Goal: Task Accomplishment & Management: Manage account settings

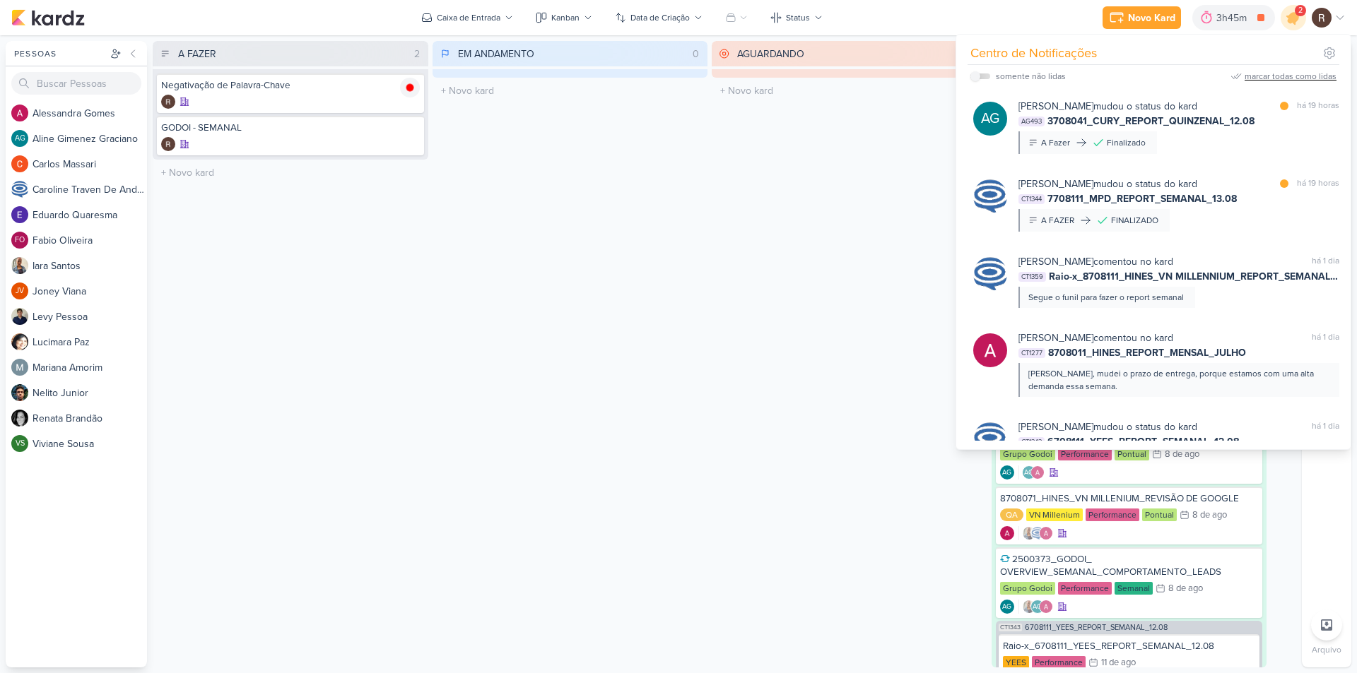
click at [1300, 80] on div "marcar todas como lidas" at bounding box center [1290, 76] width 92 height 13
click at [719, 248] on div "AGUARDANDO 0 Mover Para Esquerda Mover Para Direita [GEOGRAPHIC_DATA] O título …" at bounding box center [850, 354] width 276 height 627
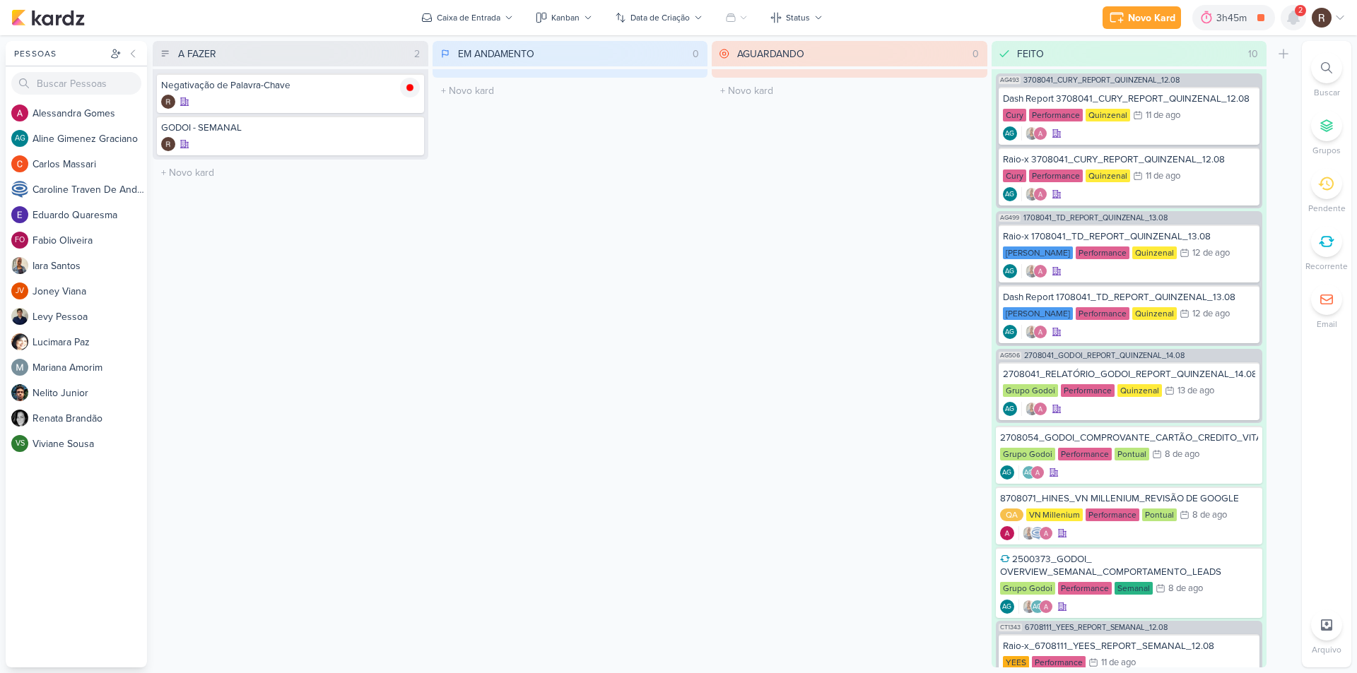
click at [1292, 15] on icon at bounding box center [1293, 17] width 11 height 13
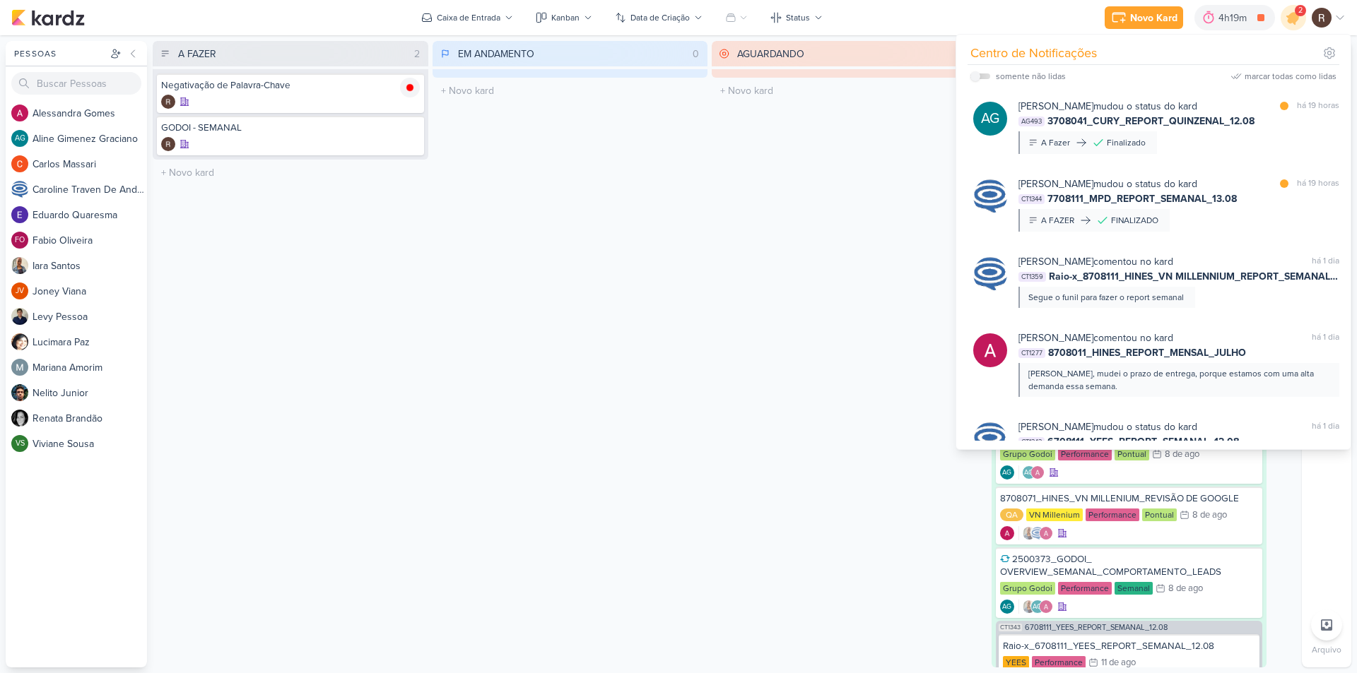
click at [667, 336] on div "EM ANDAMENTO 0 Mover Para Esquerda Mover Para Direita [GEOGRAPHIC_DATA] O títul…" at bounding box center [570, 354] width 276 height 627
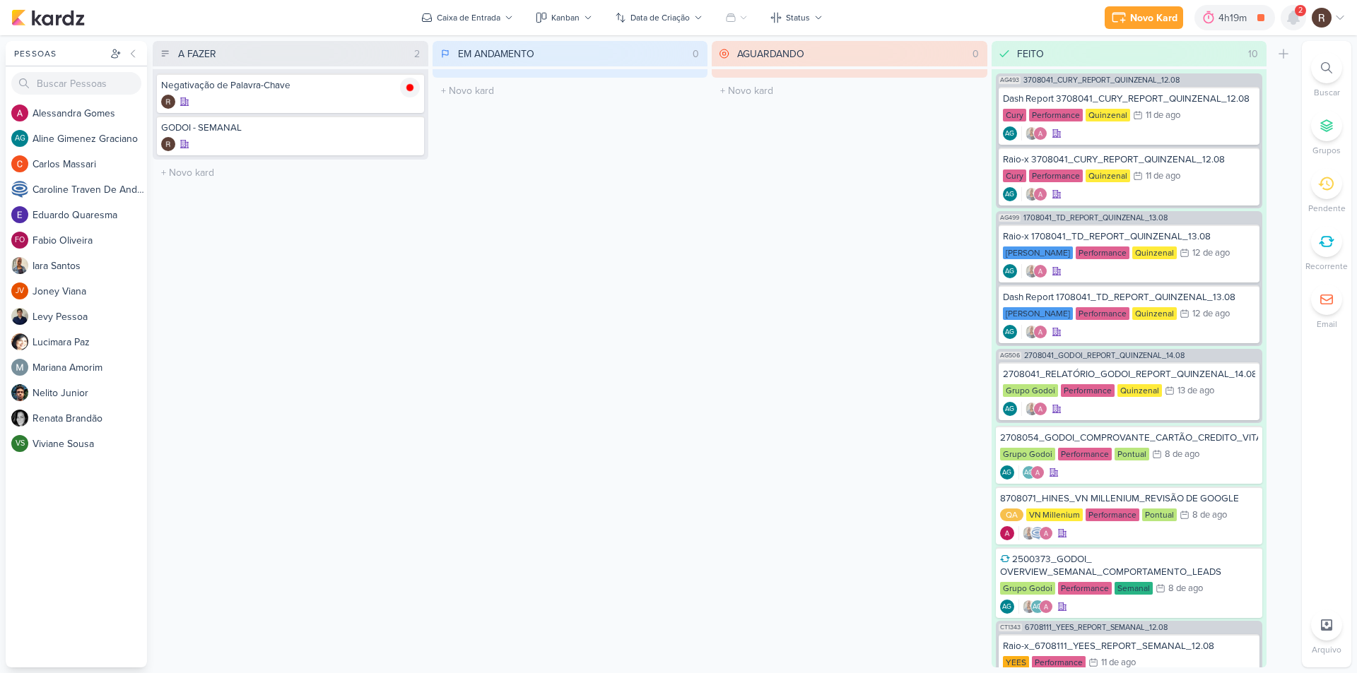
click at [1288, 25] on icon at bounding box center [1293, 17] width 17 height 17
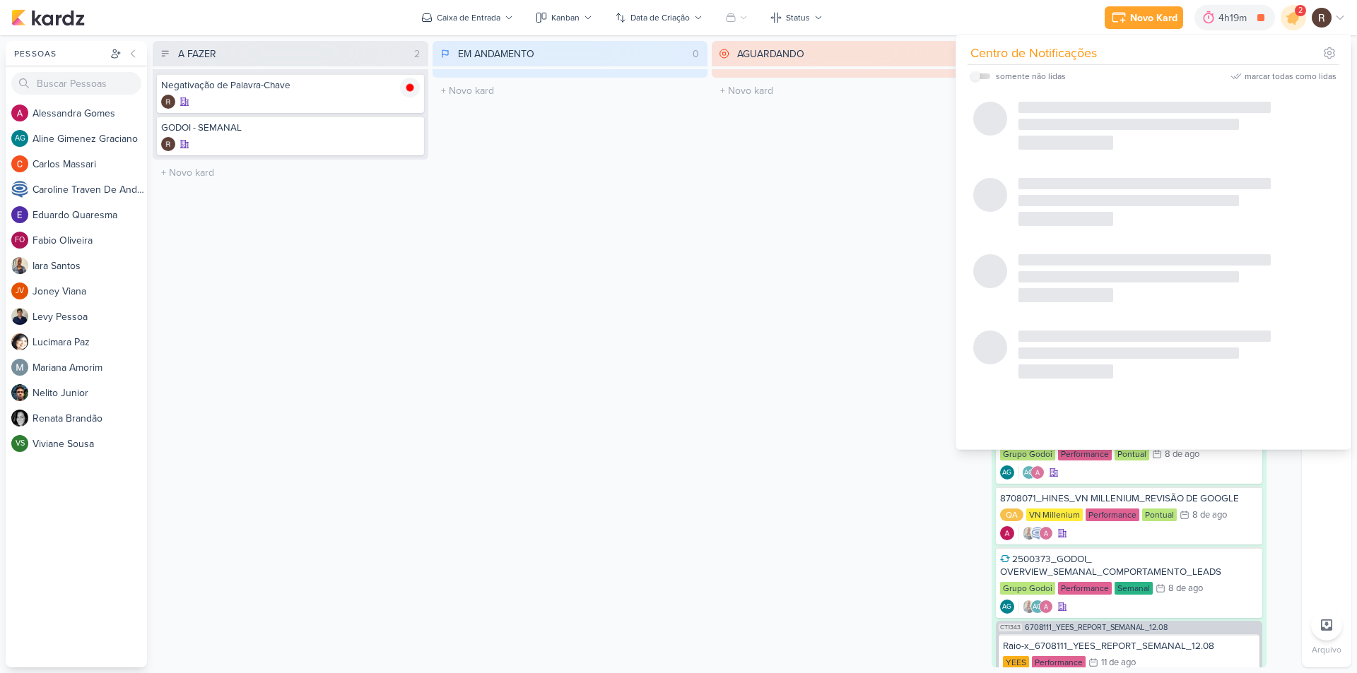
click at [760, 219] on div "AGUARDANDO 0 Mover Para Esquerda Mover Para Direita [GEOGRAPHIC_DATA] O título …" at bounding box center [850, 354] width 276 height 627
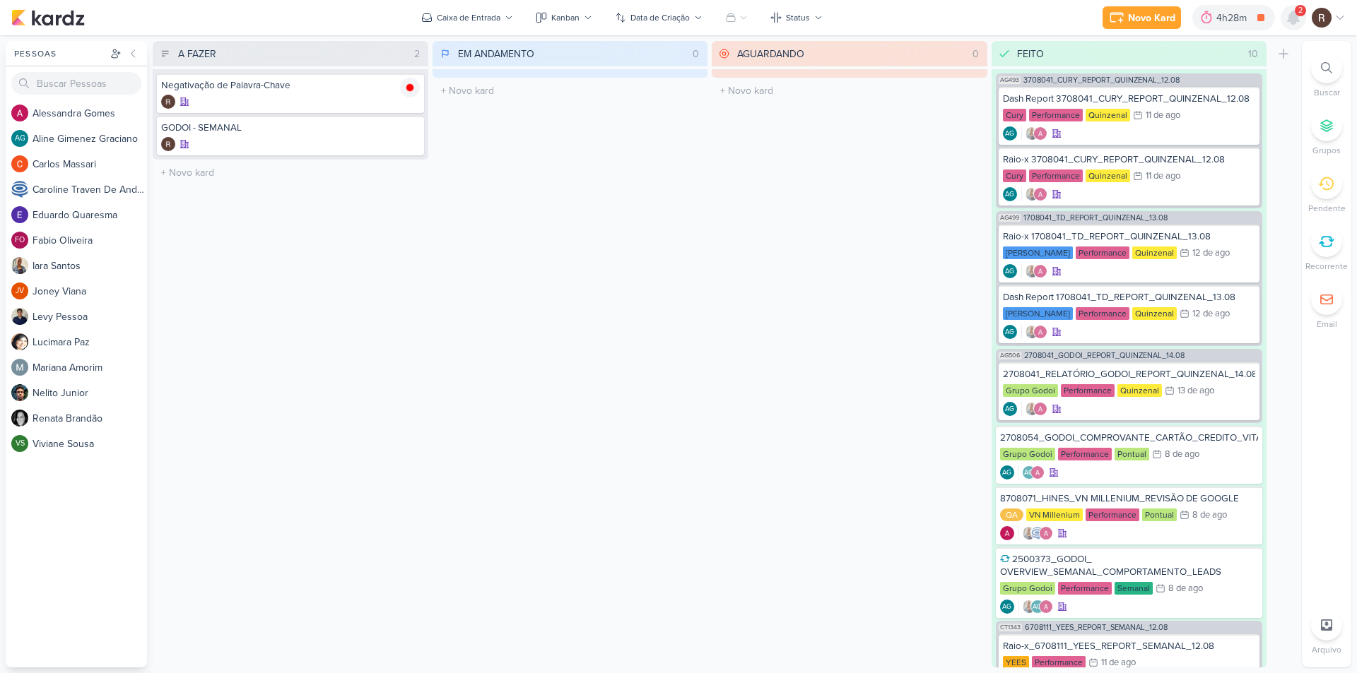
click at [1300, 18] on icon at bounding box center [1293, 17] width 17 height 17
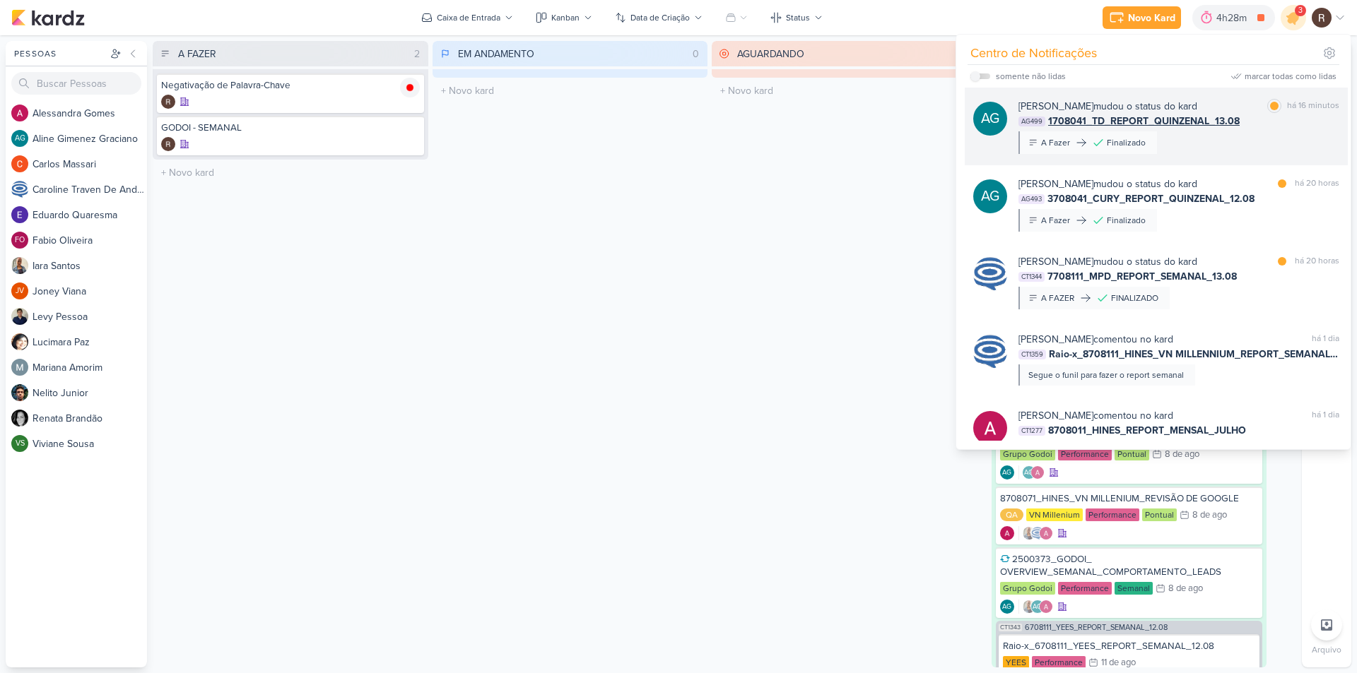
click at [1275, 146] on div "[PERSON_NAME] mudou o status do kard marcar como [PERSON_NAME] 16 minutos AG499…" at bounding box center [1178, 126] width 321 height 55
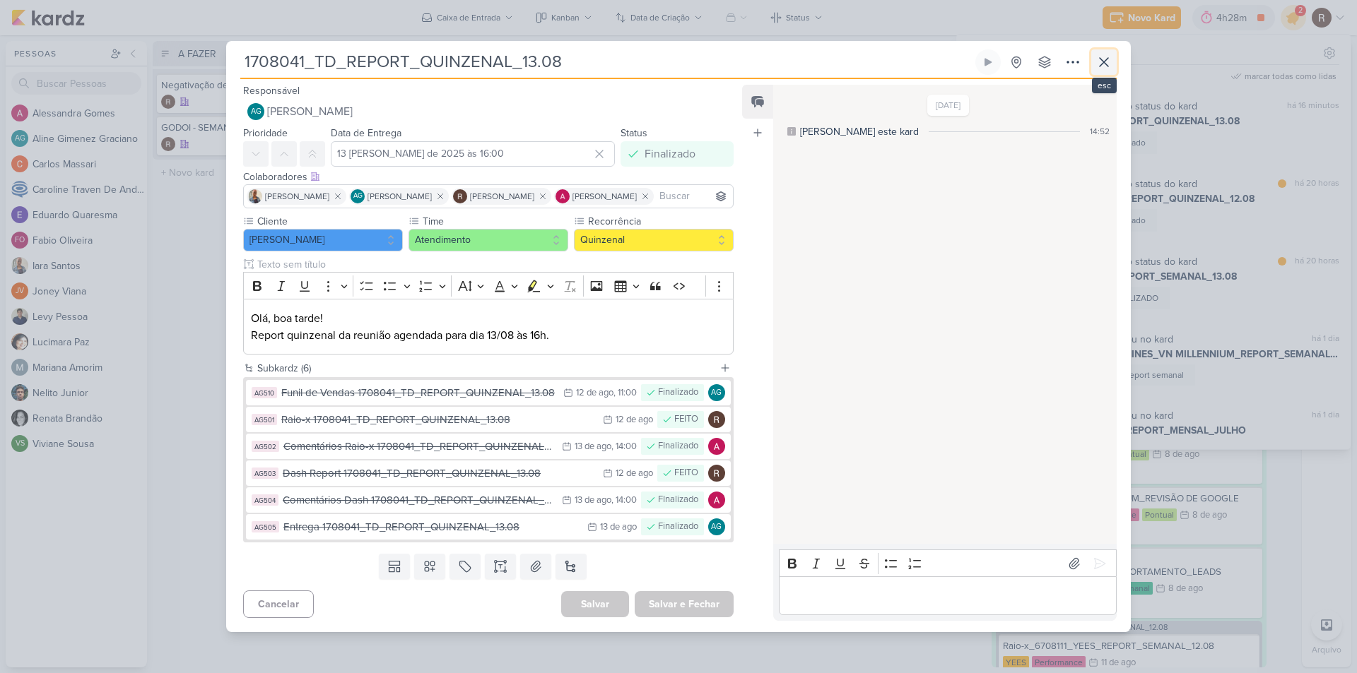
click at [1107, 65] on icon at bounding box center [1104, 62] width 8 height 8
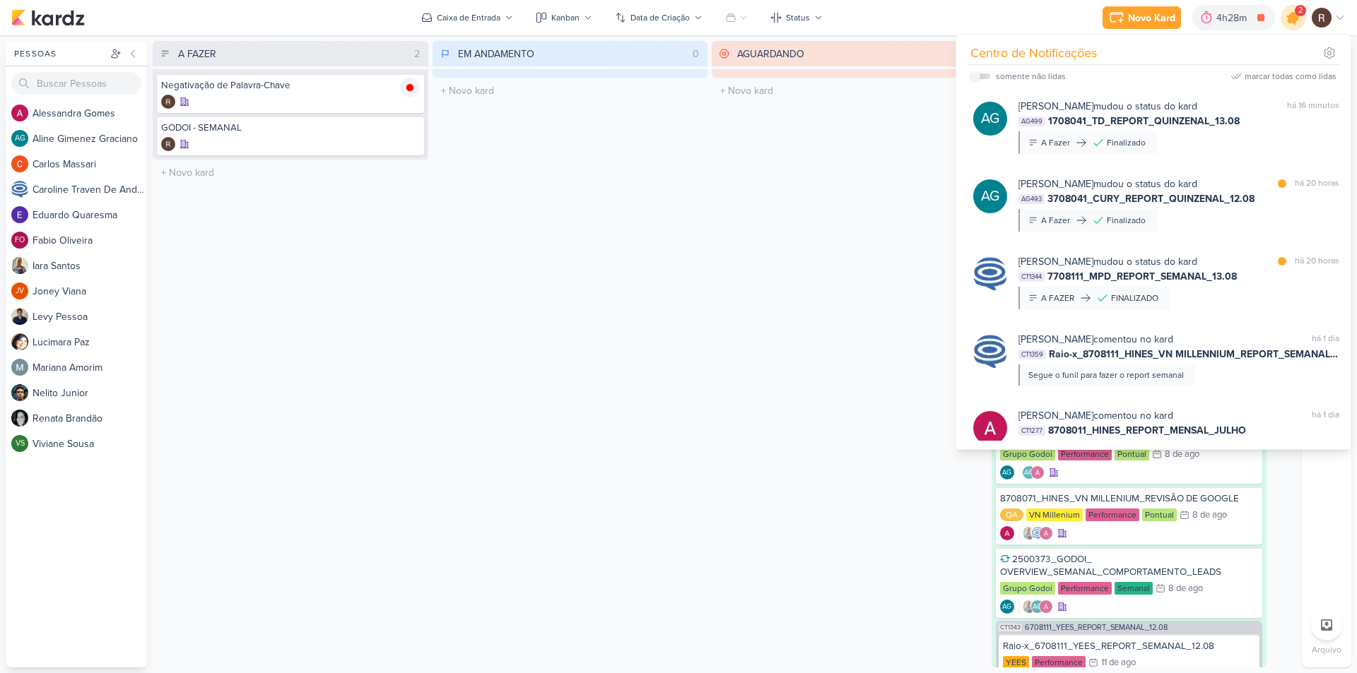
click at [1297, 21] on icon at bounding box center [1293, 18] width 24 height 24
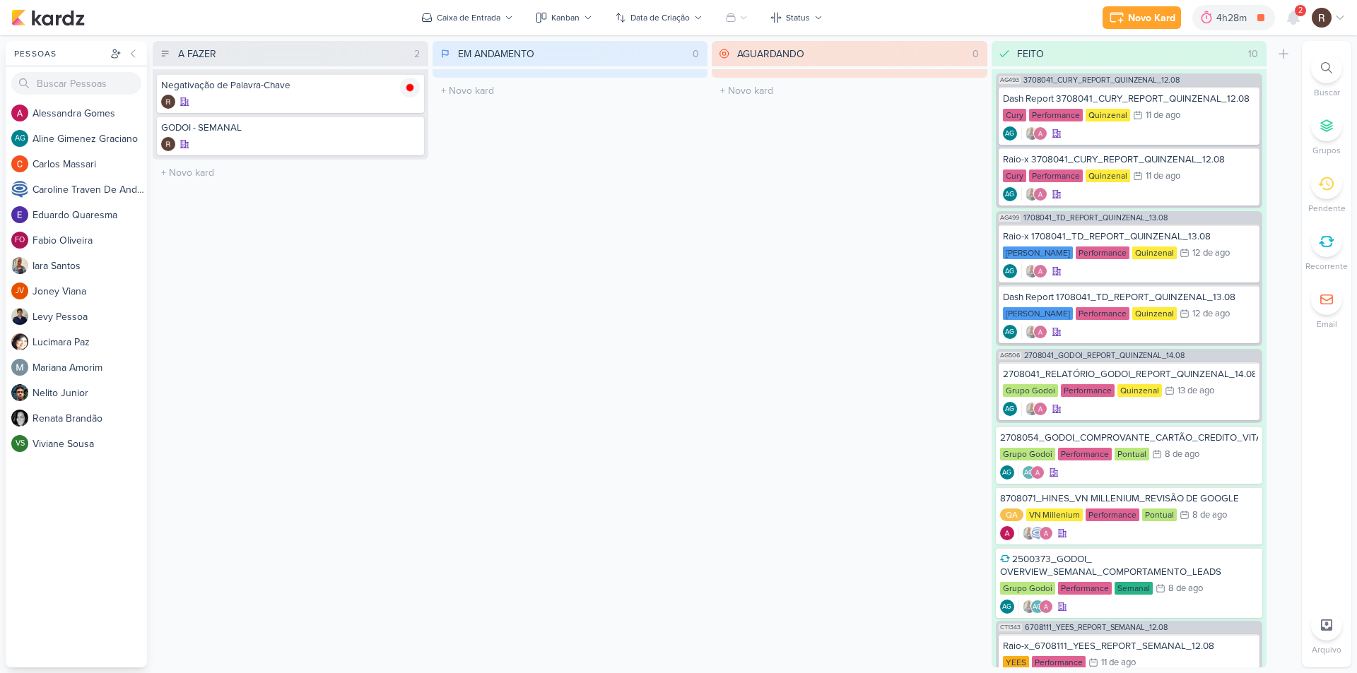
click at [963, 172] on div "AGUARDANDO 0 Mover Para Esquerda Mover Para Direita [GEOGRAPHIC_DATA] O título …" at bounding box center [850, 354] width 276 height 627
